Goal: Navigation & Orientation: Find specific page/section

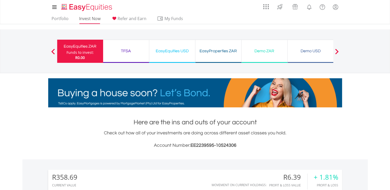
scroll to position [50, 98]
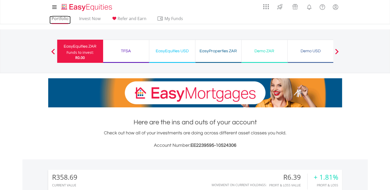
click at [67, 19] on link "Portfolio" at bounding box center [60, 20] width 21 height 8
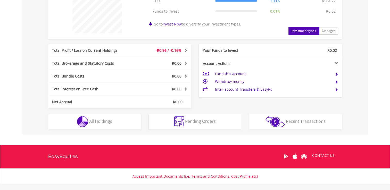
scroll to position [220, 0]
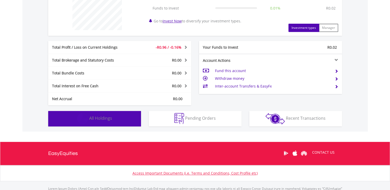
click at [121, 116] on button "Holdings All Holdings" at bounding box center [94, 118] width 93 height 15
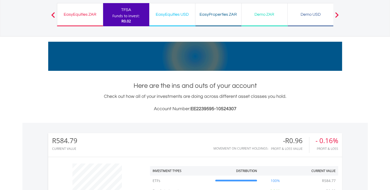
scroll to position [0, 0]
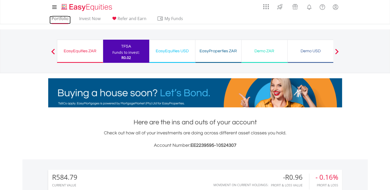
click at [66, 20] on link "Portfolio" at bounding box center [60, 20] width 21 height 8
